Goal: Transaction & Acquisition: Purchase product/service

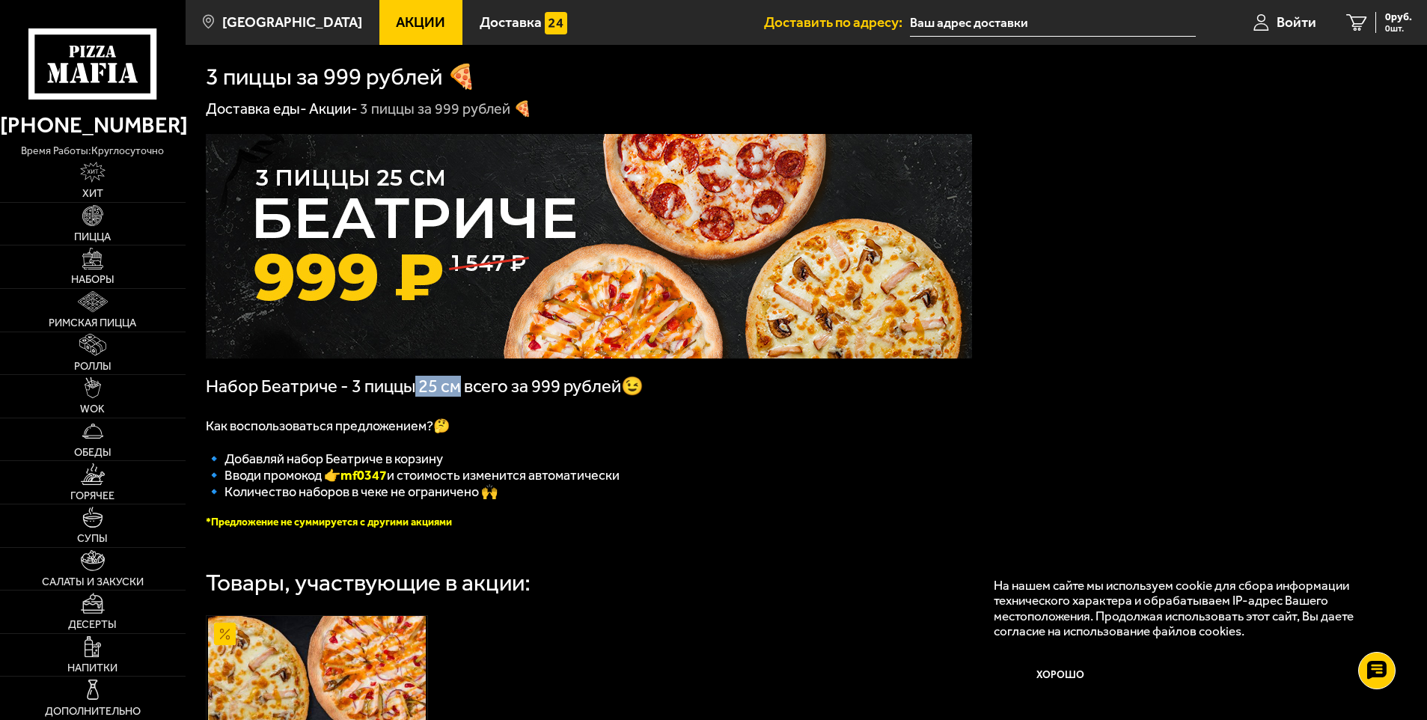
drag, startPoint x: 417, startPoint y: 394, endPoint x: 458, endPoint y: 394, distance: 40.4
click at [458, 394] on span "Набор Беатриче - 3 пиццы 25 см всего за 999 рублей😉" at bounding box center [425, 386] width 438 height 21
drag, startPoint x: 458, startPoint y: 394, endPoint x: 675, endPoint y: 471, distance: 230.0
click at [675, 471] on div "Набор Беатриче - 3 пиццы 25 см всего за 999 рублей😉 Как воспользоваться предлож…" at bounding box center [589, 331] width 766 height 394
click at [1089, 187] on div "Набор Беатриче - 3 пиццы 25 см всего за 999 рублей😉 Как воспользоваться предлож…" at bounding box center [806, 574] width 1241 height 911
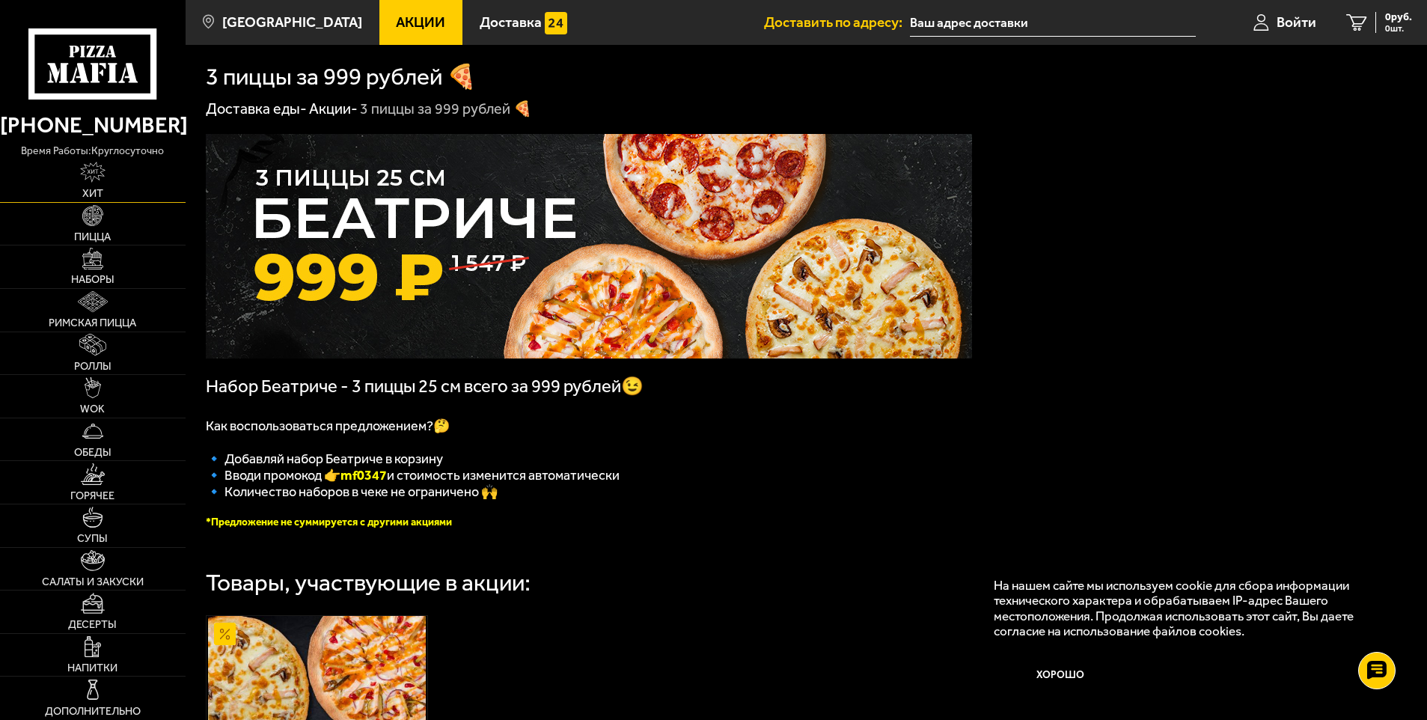
click at [95, 192] on span "Хит" at bounding box center [92, 194] width 21 height 10
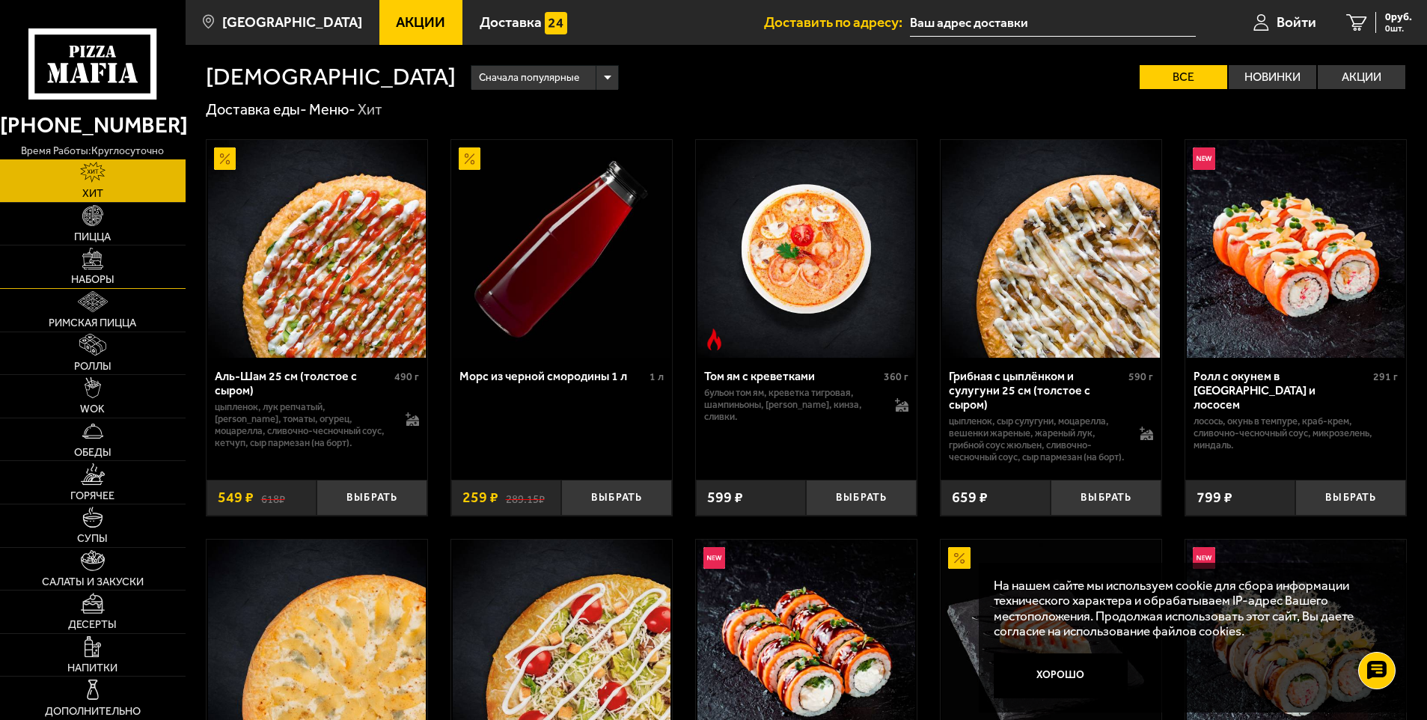
click at [95, 273] on link "Наборы" at bounding box center [93, 266] width 186 height 43
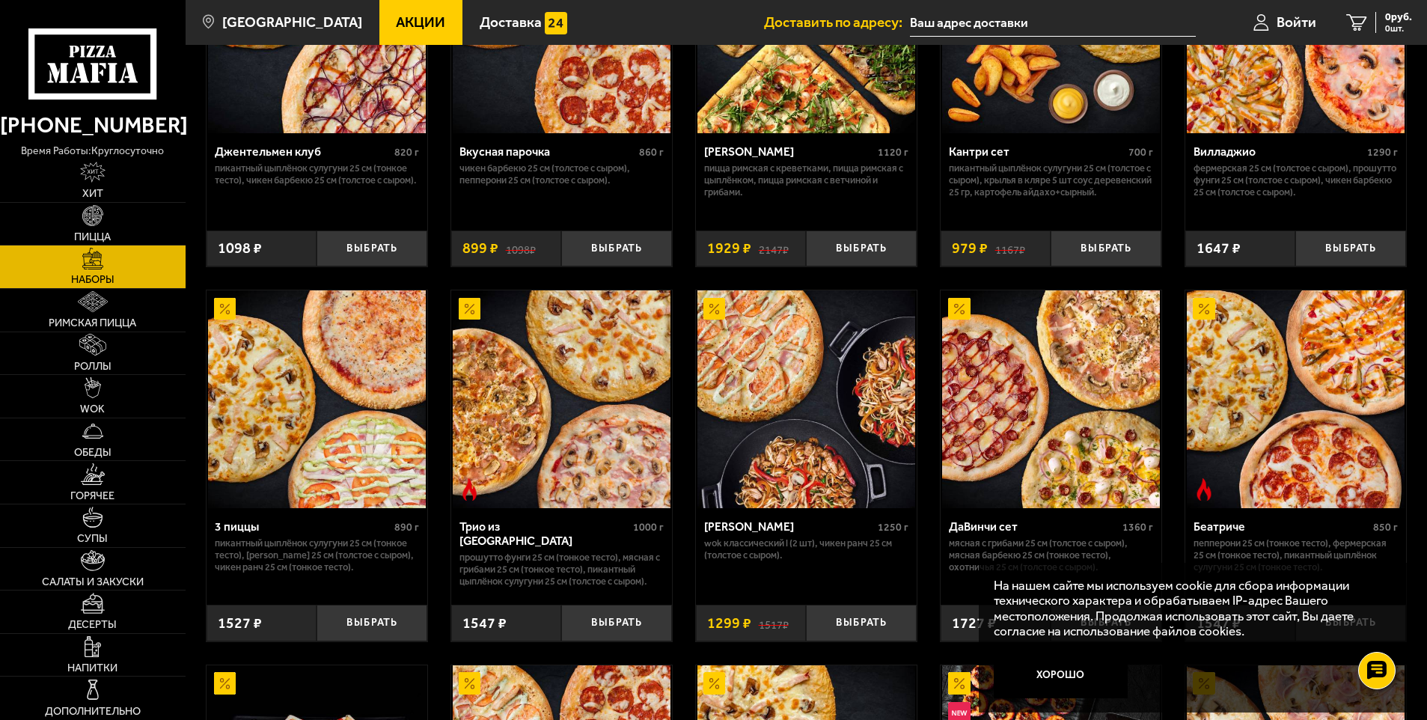
scroll to position [150, 0]
